Goal: Task Accomplishment & Management: Manage account settings

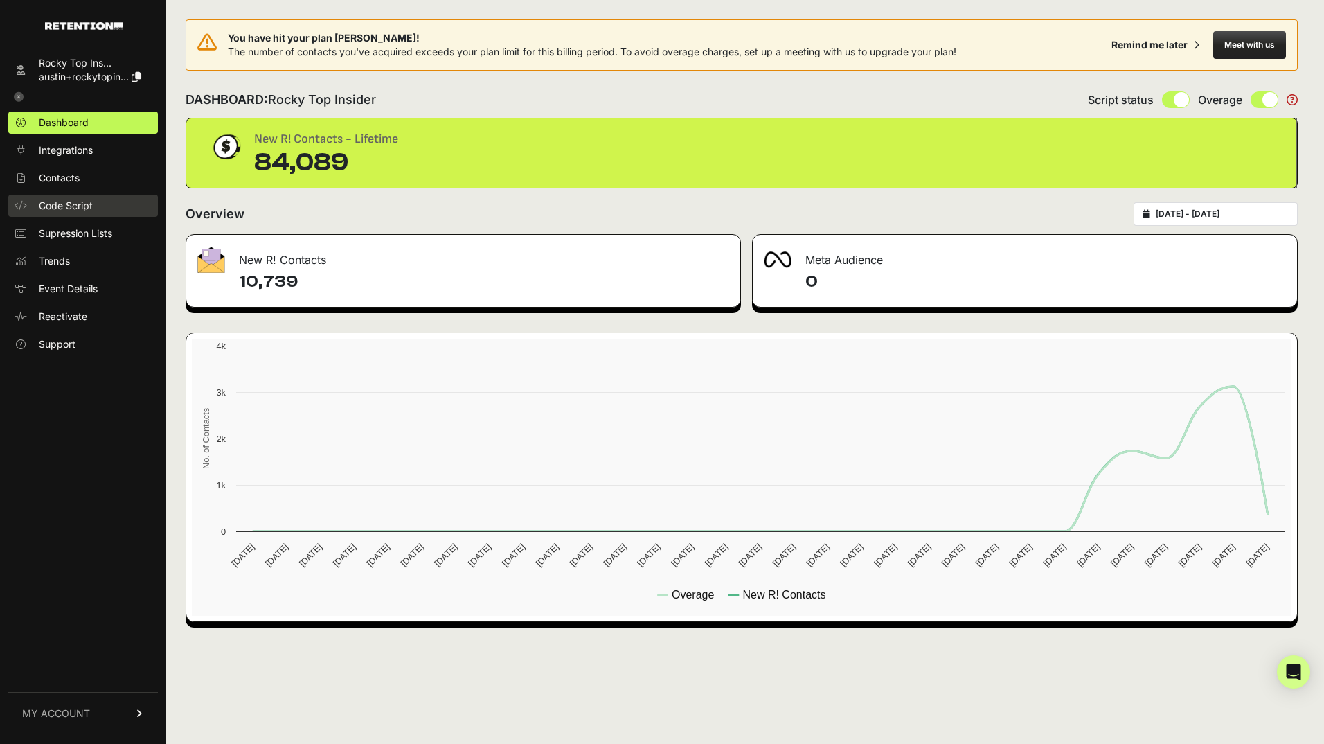
click at [69, 204] on span "Code Script" at bounding box center [66, 206] width 54 height 14
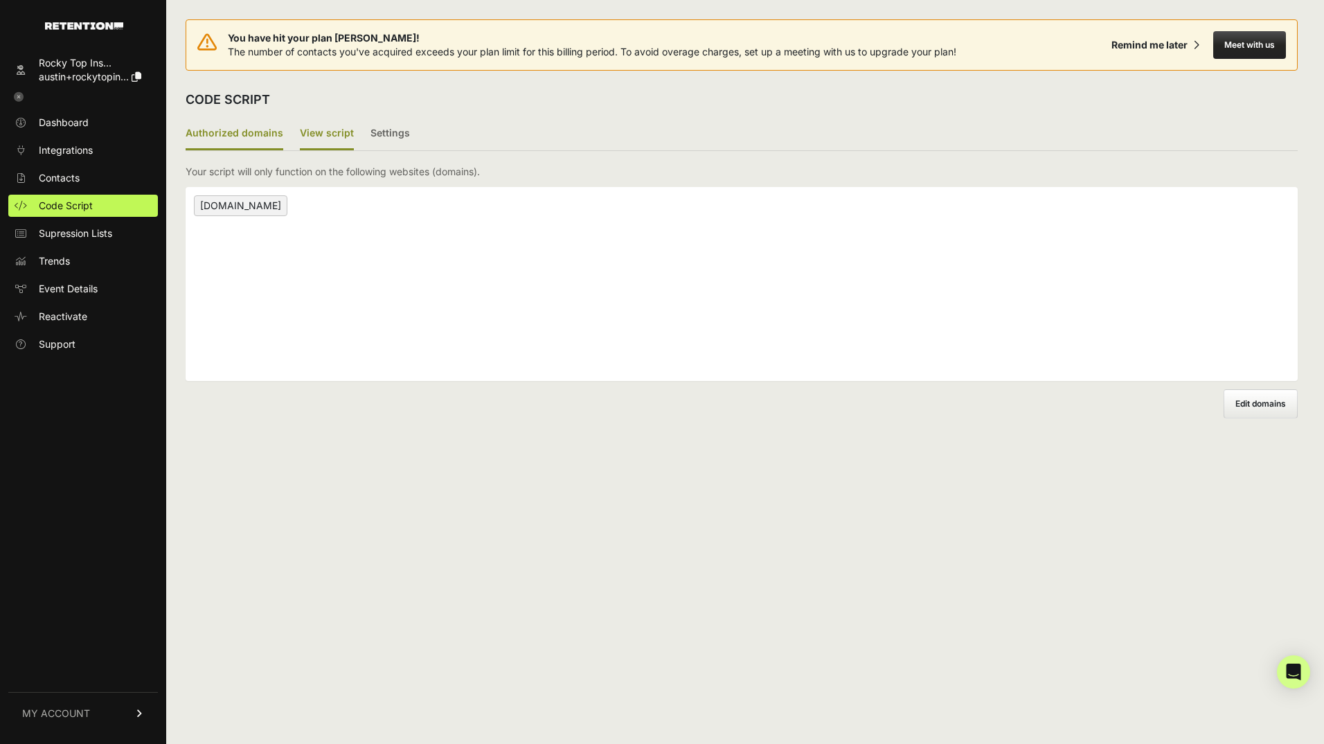
click at [312, 134] on label "View script" at bounding box center [327, 134] width 54 height 33
click at [0, 0] on input "View script" at bounding box center [0, 0] width 0 height 0
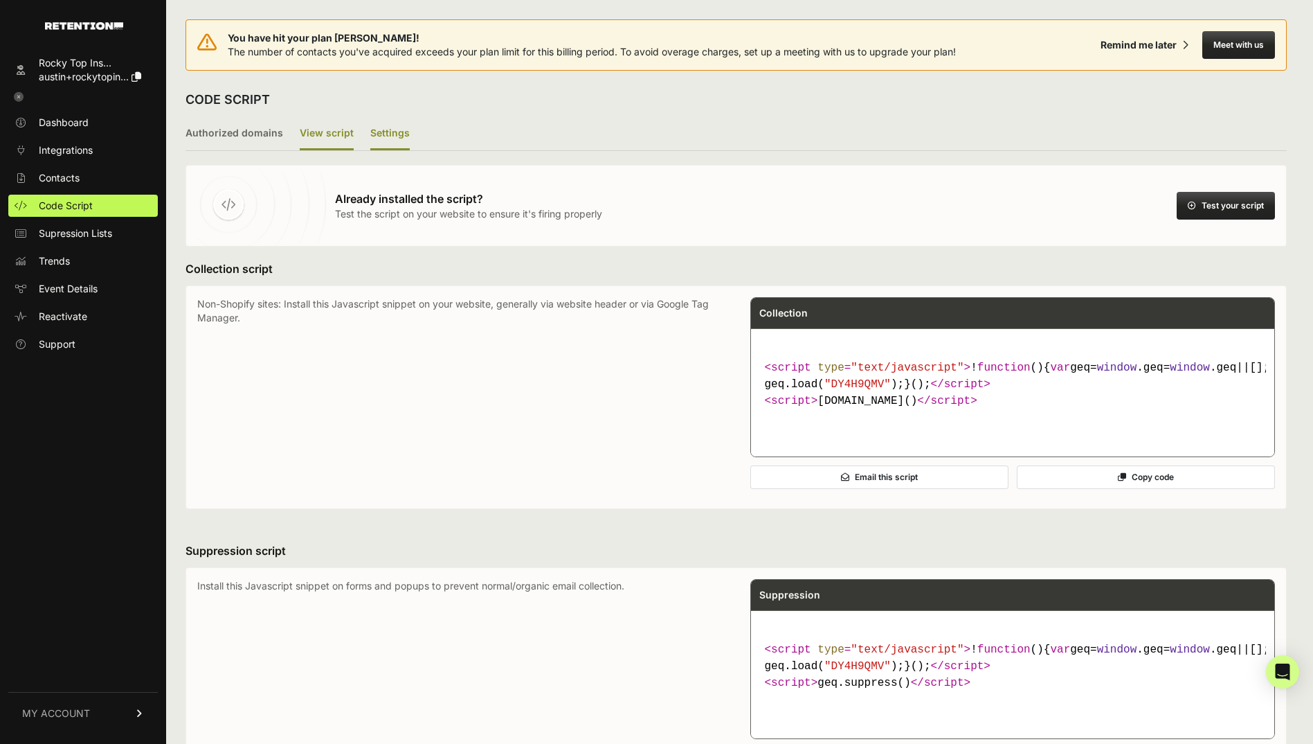
click at [387, 137] on label "Settings" at bounding box center [389, 134] width 39 height 33
click at [0, 0] on input "Settings" at bounding box center [0, 0] width 0 height 0
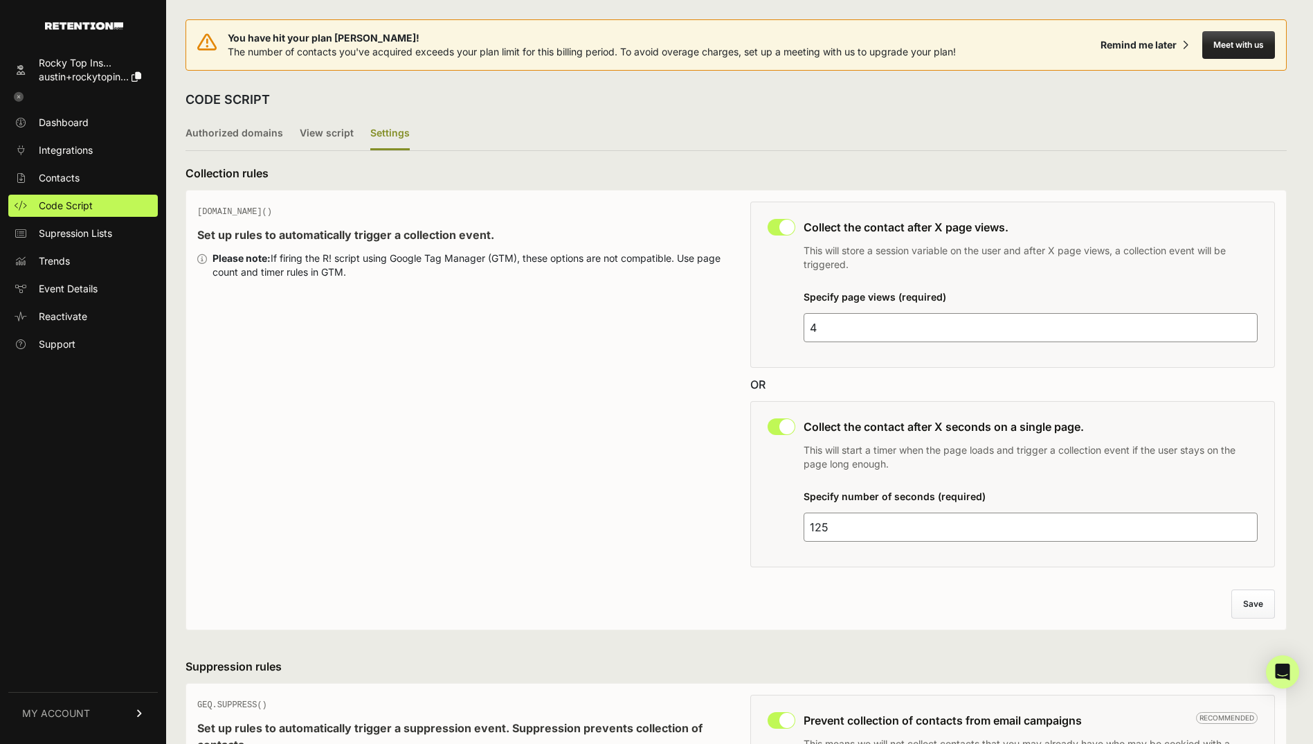
click at [790, 231] on input "checkbox" at bounding box center [782, 227] width 28 height 17
checkbox input "false"
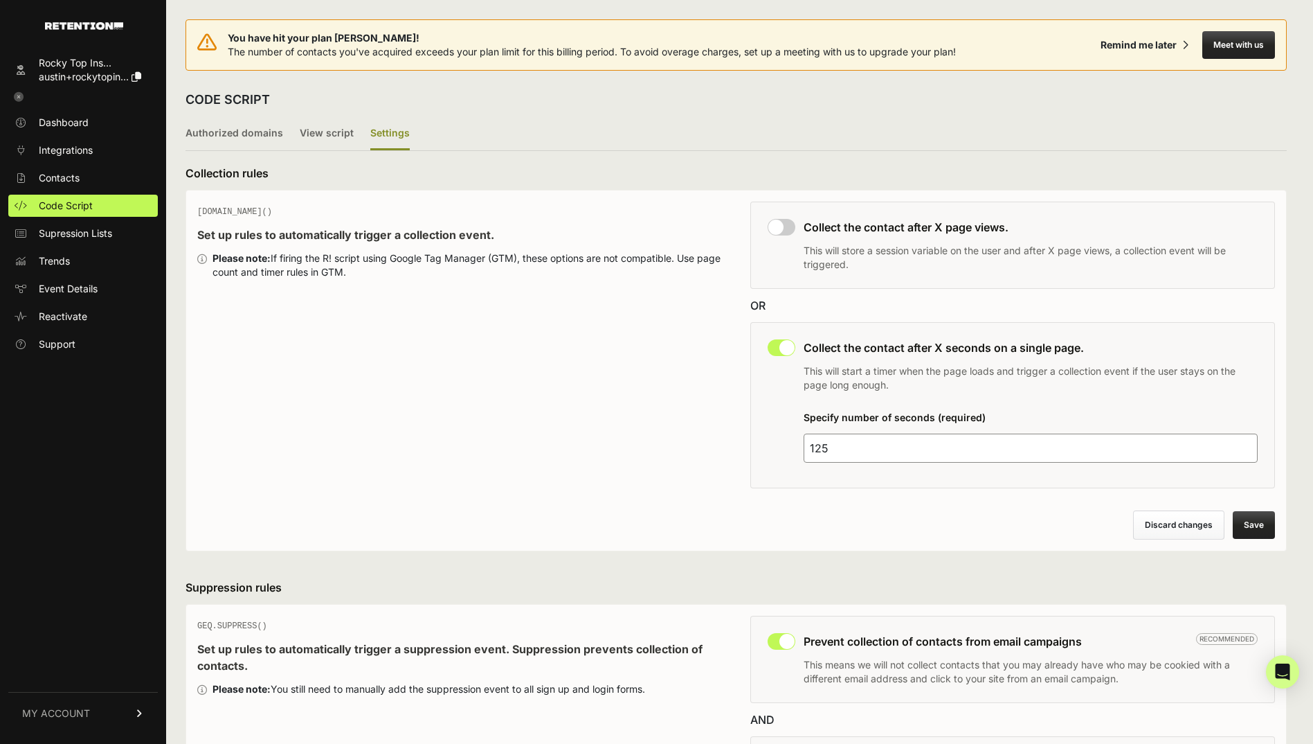
click at [772, 346] on input "checkbox" at bounding box center [782, 347] width 28 height 17
checkbox input "false"
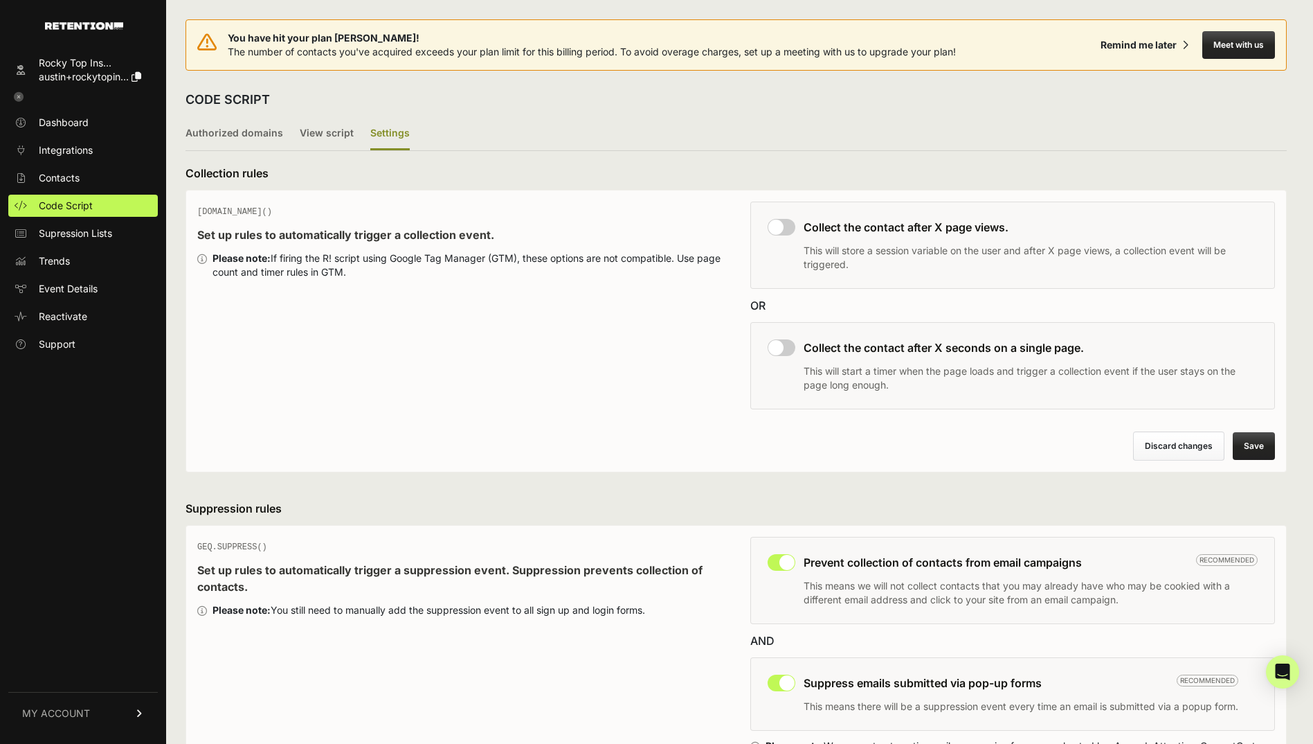
click at [1268, 446] on button "Save" at bounding box center [1254, 446] width 42 height 28
click at [77, 123] on span "Dashboard" at bounding box center [64, 123] width 50 height 14
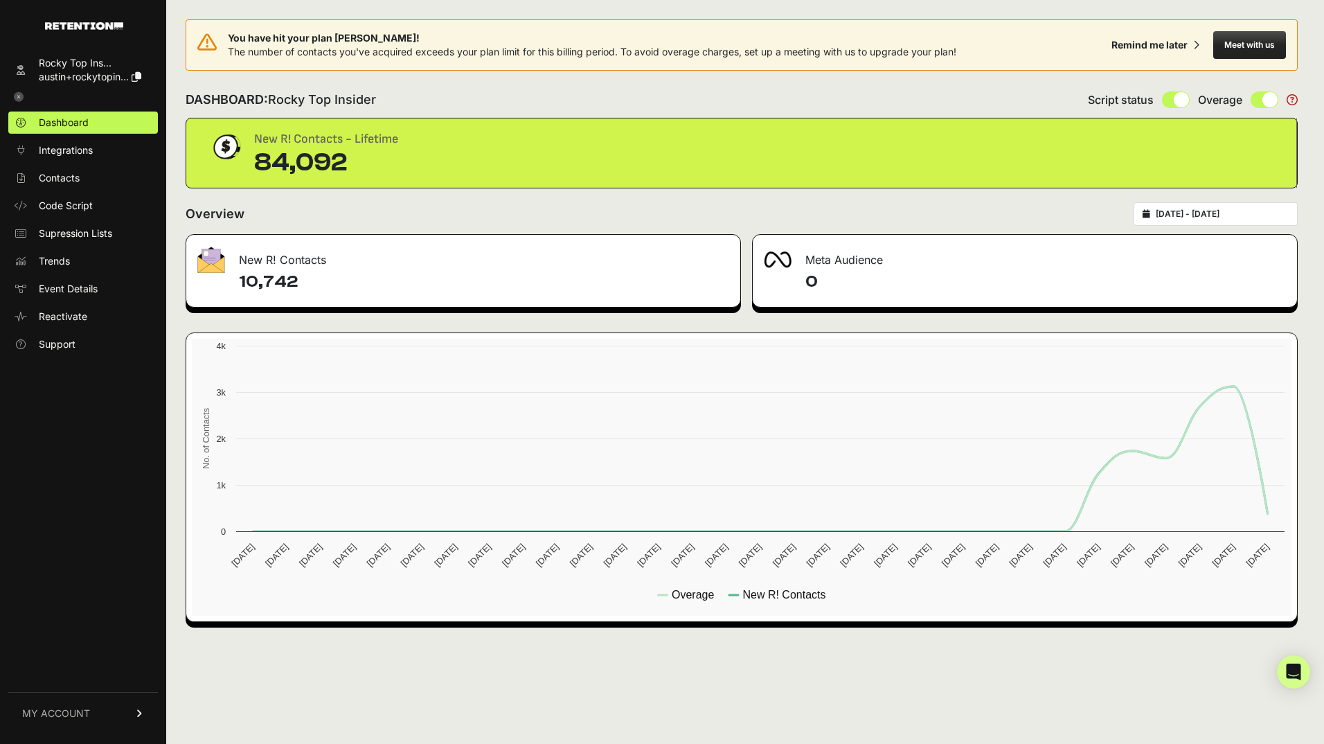
click at [17, 93] on icon at bounding box center [19, 97] width 10 height 10
